Goal: Information Seeking & Learning: Learn about a topic

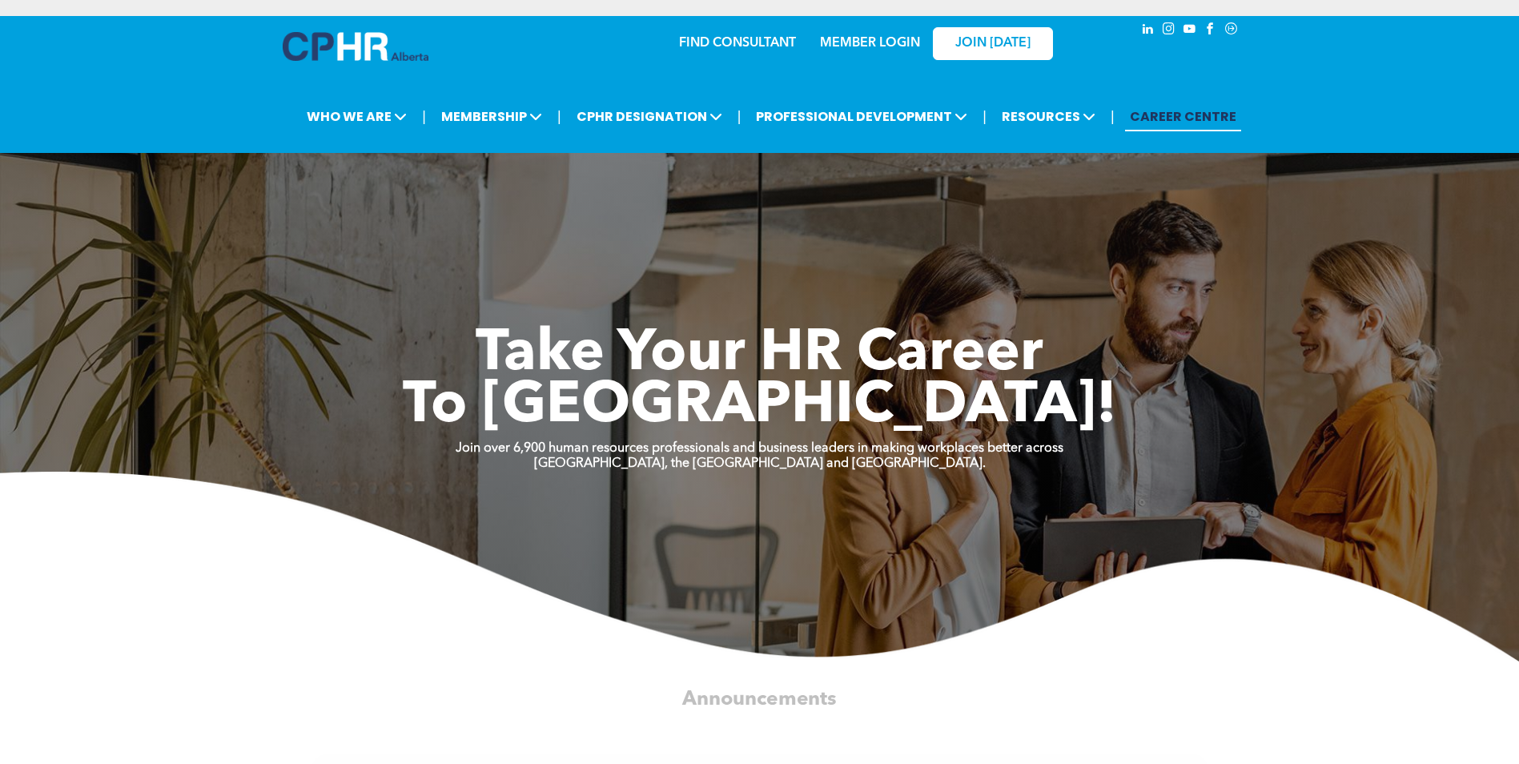
click at [854, 47] on link "MEMBER LOGIN" at bounding box center [870, 43] width 100 height 13
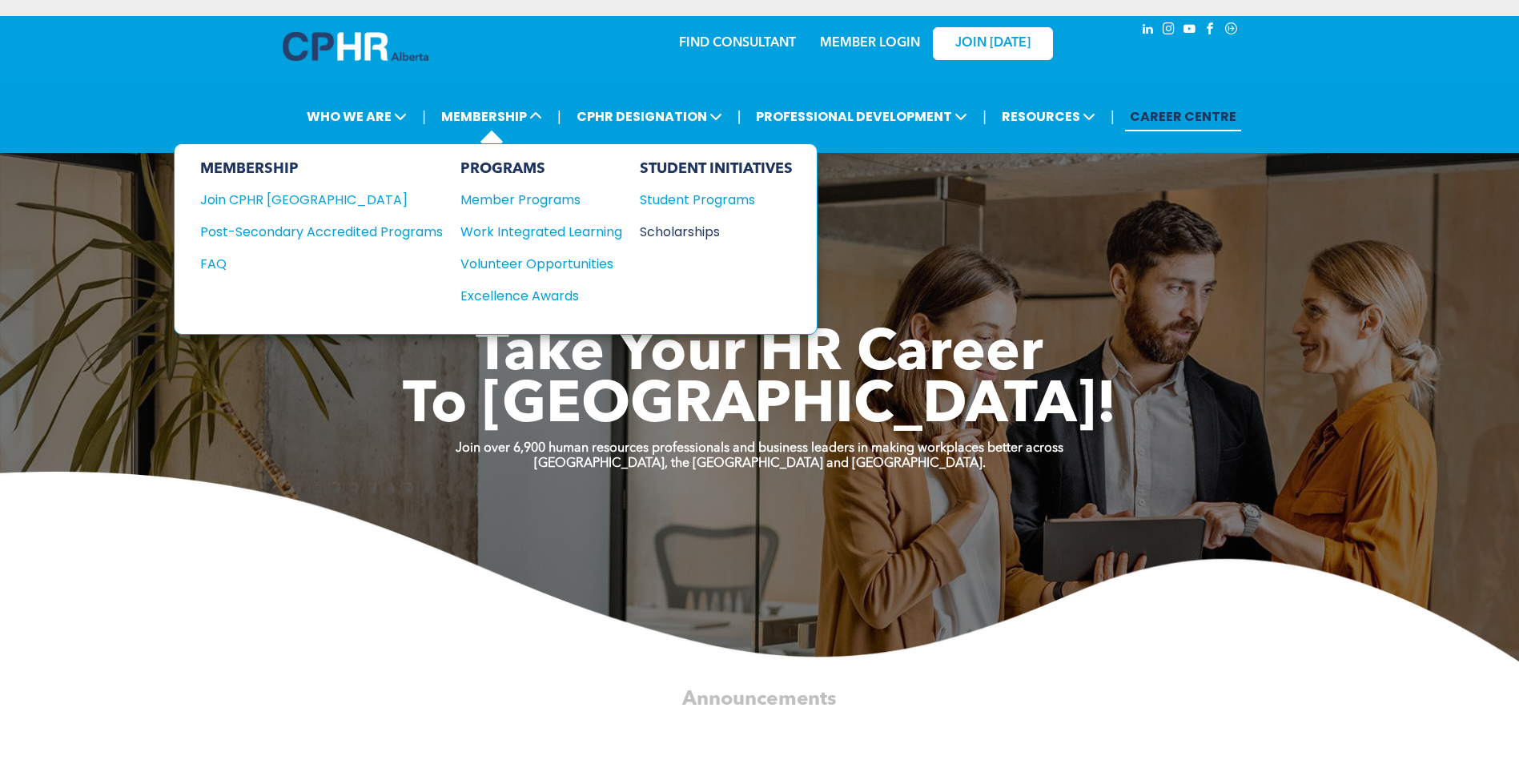
click at [676, 228] on div "Scholarships" at bounding box center [709, 232] width 138 height 20
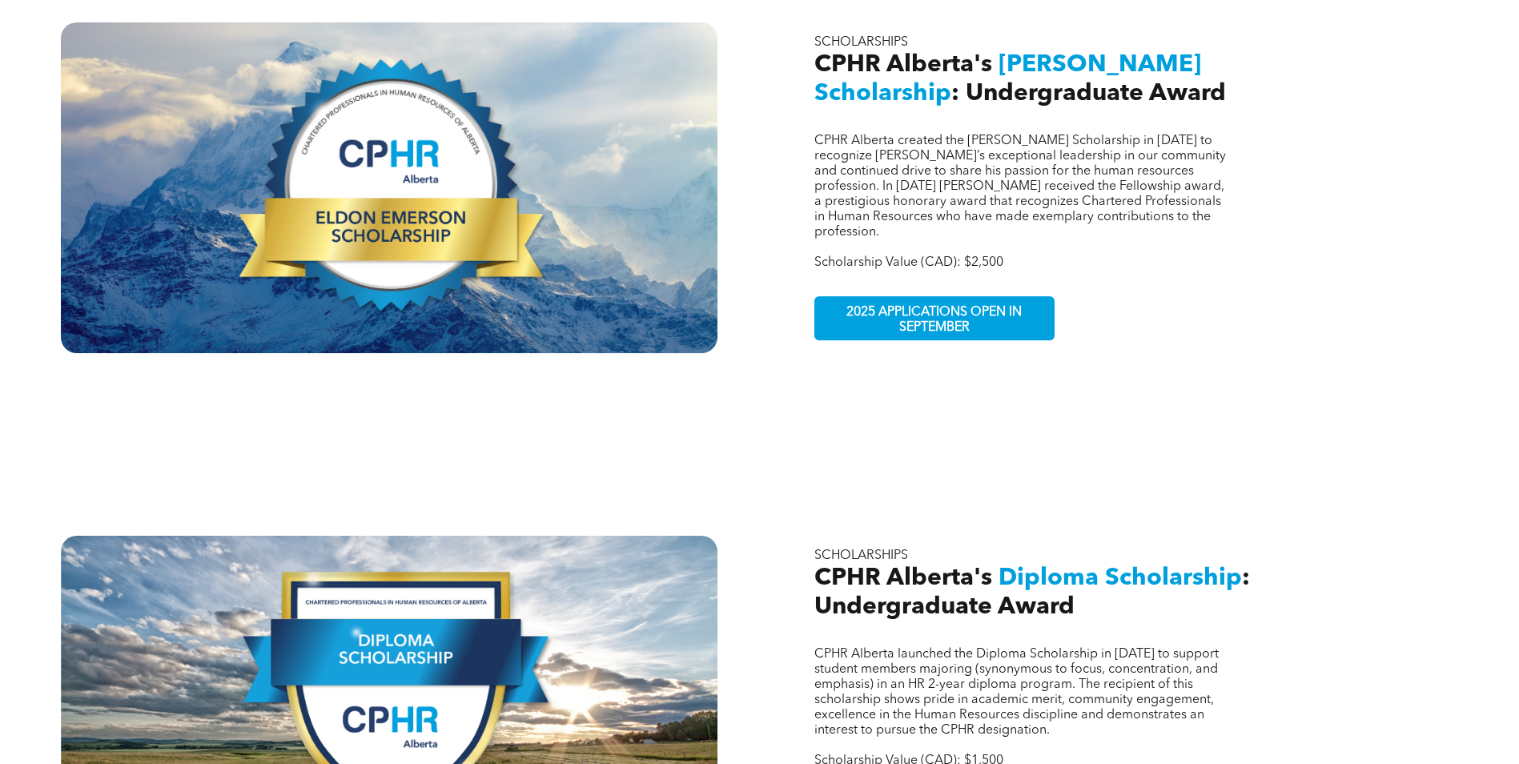
scroll to position [560, 0]
